Goal: Subscribe to service/newsletter

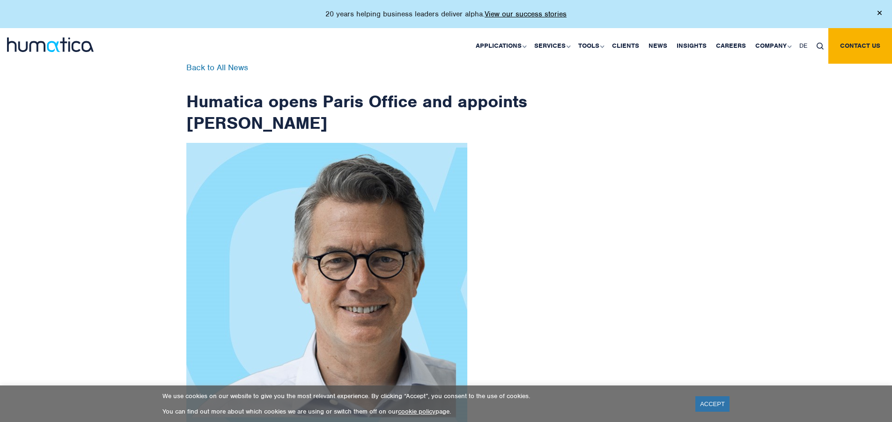
scroll to position [1494, 0]
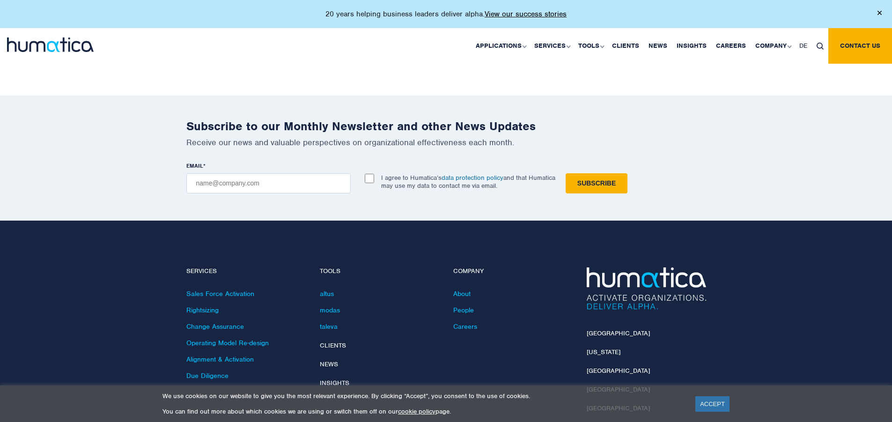
checkbox input "true"
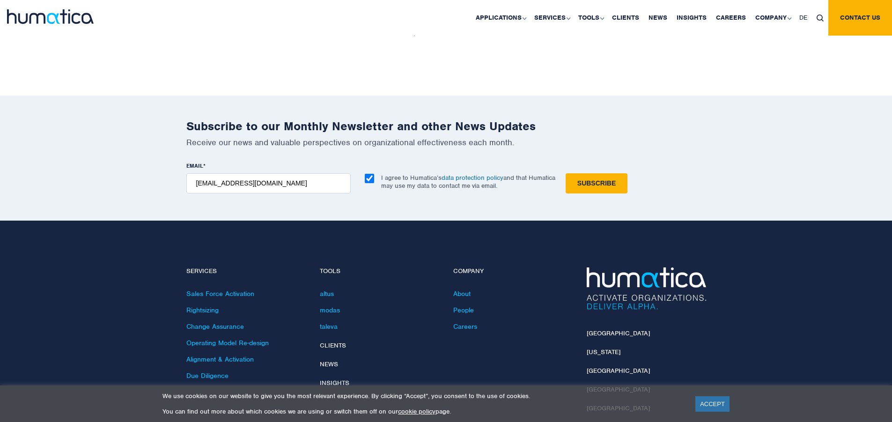
type input "[EMAIL_ADDRESS][DOMAIN_NAME]"
click at [566, 173] on input "Subscribe" at bounding box center [597, 183] width 62 height 20
